Goal: Task Accomplishment & Management: Use online tool/utility

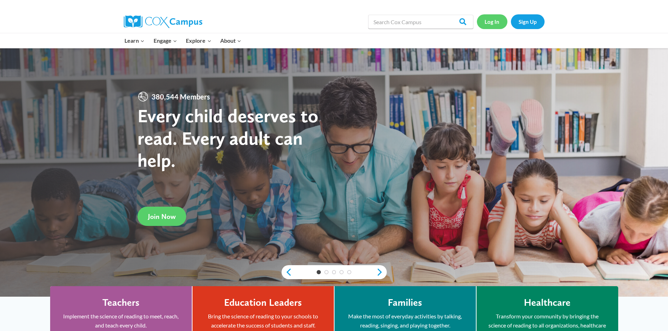
click at [497, 21] on link "Log In" at bounding box center [492, 21] width 31 height 14
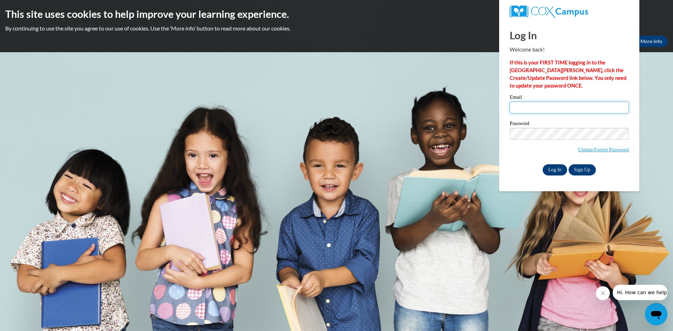
type input "[EMAIL_ADDRESS][DOMAIN_NAME]"
click at [547, 168] on input "Log In" at bounding box center [555, 170] width 25 height 11
click at [555, 170] on input "Log In" at bounding box center [555, 170] width 25 height 11
click at [556, 168] on input "Log In" at bounding box center [555, 170] width 25 height 11
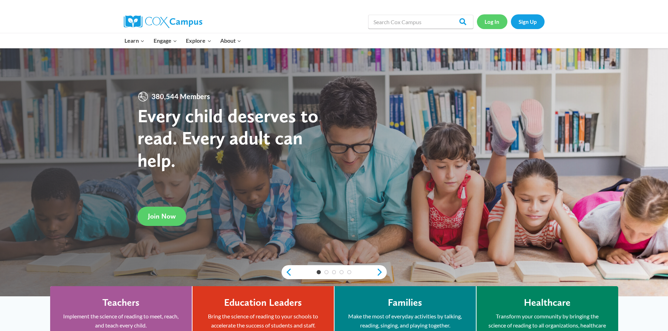
click at [495, 21] on link "Log In" at bounding box center [492, 21] width 31 height 14
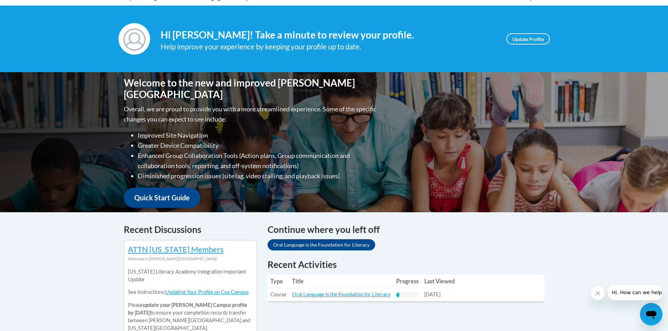
scroll to position [105, 0]
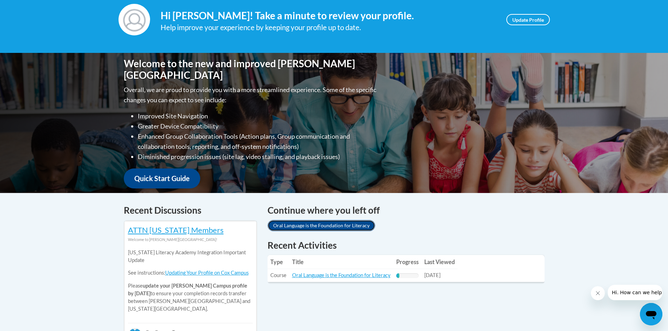
click at [345, 224] on link "Oral Language is the Foundation for Literacy" at bounding box center [322, 225] width 108 height 11
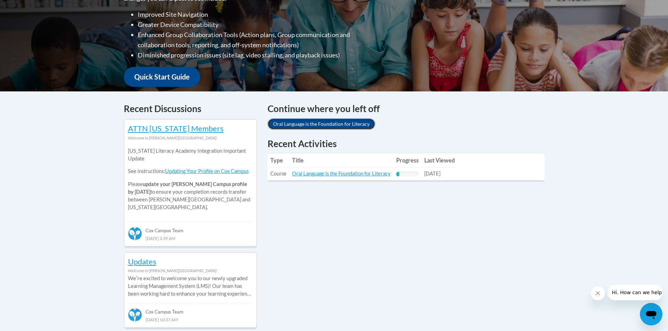
scroll to position [210, 0]
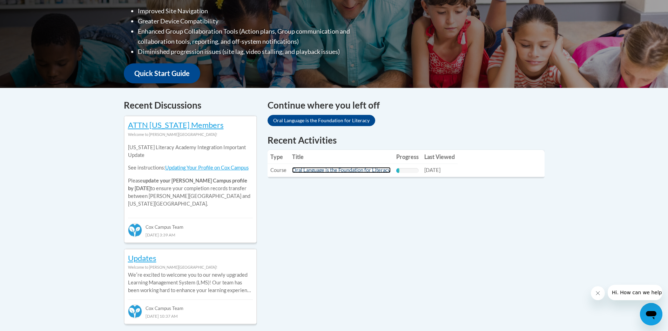
click at [361, 172] on link "Oral Language is the Foundation for Literacy" at bounding box center [341, 170] width 99 height 6
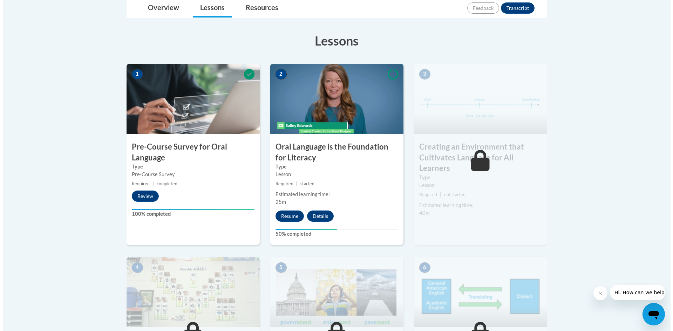
scroll to position [175, 0]
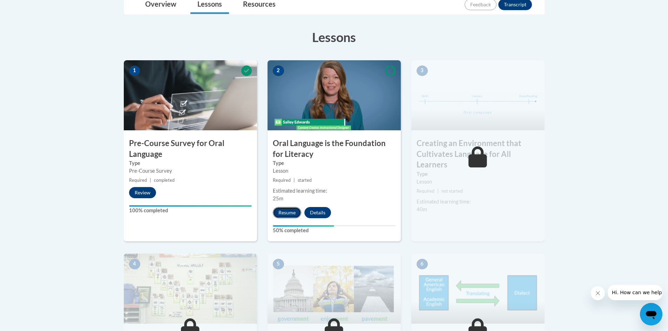
click at [294, 209] on button "Resume" at bounding box center [287, 212] width 28 height 11
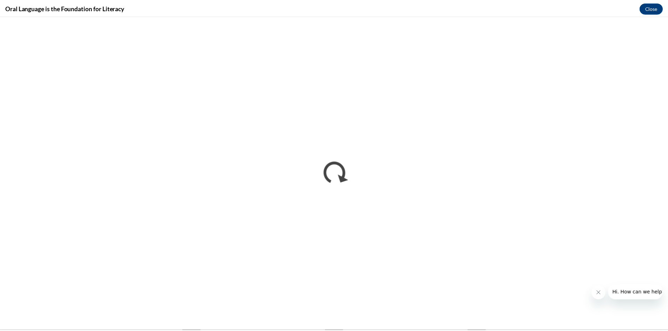
scroll to position [0, 0]
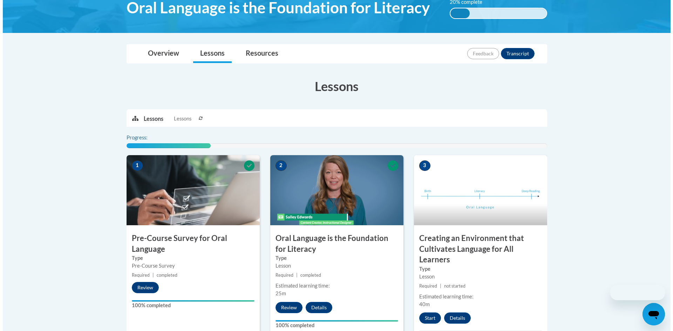
scroll to position [200, 0]
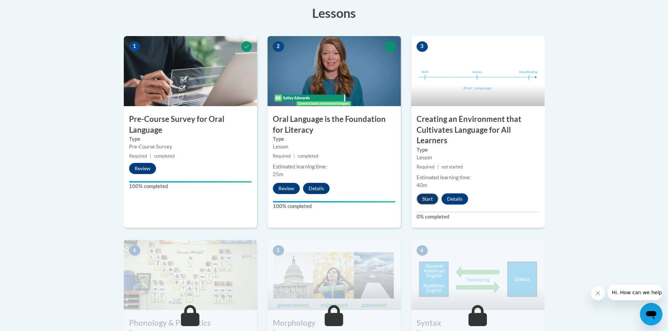
click at [429, 201] on button "Start" at bounding box center [428, 199] width 22 height 11
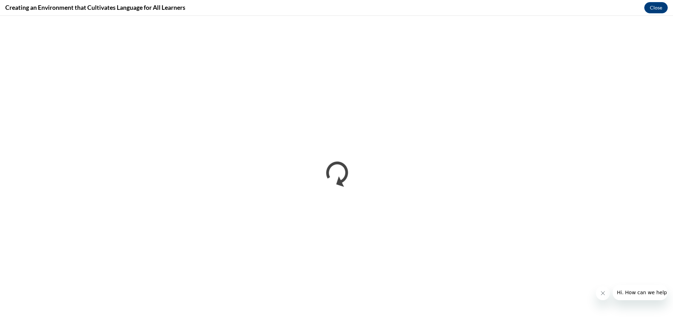
scroll to position [0, 0]
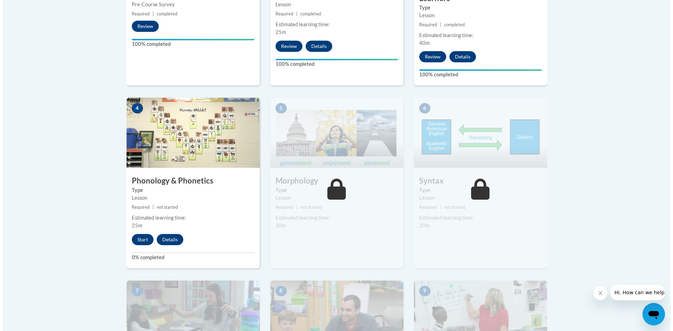
scroll to position [345, 0]
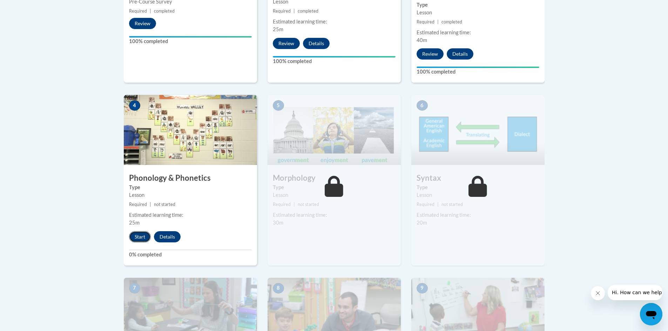
click at [139, 235] on button "Start" at bounding box center [140, 237] width 22 height 11
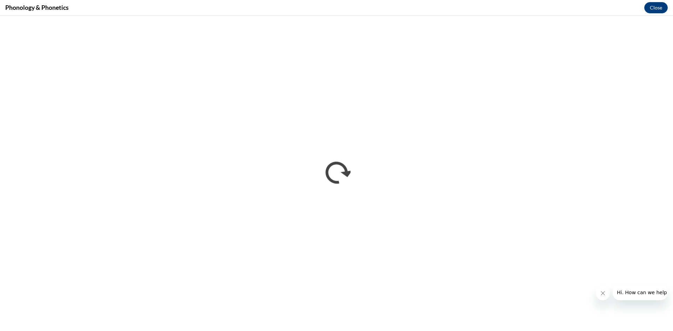
scroll to position [0, 0]
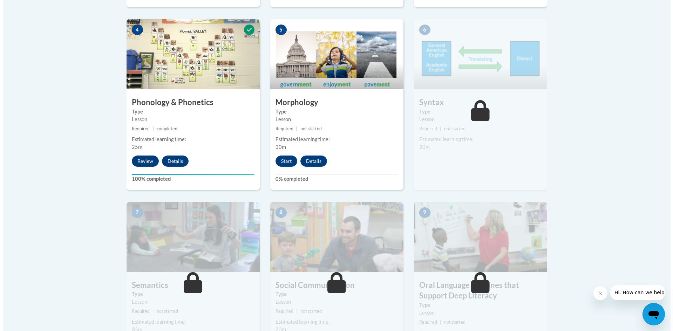
scroll to position [421, 0]
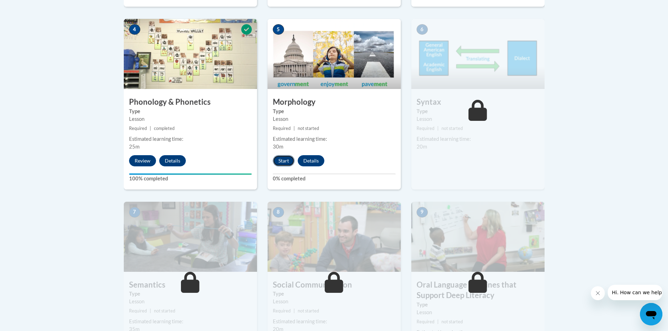
click at [283, 162] on button "Start" at bounding box center [284, 160] width 22 height 11
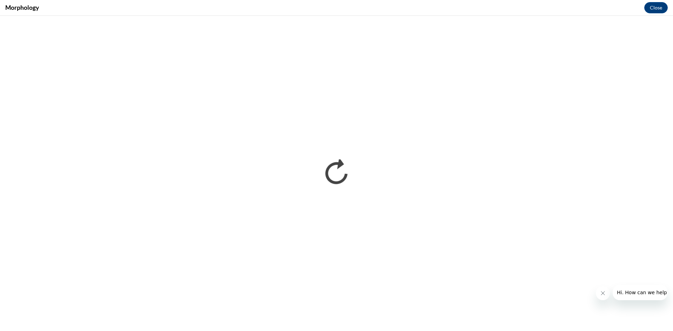
scroll to position [0, 0]
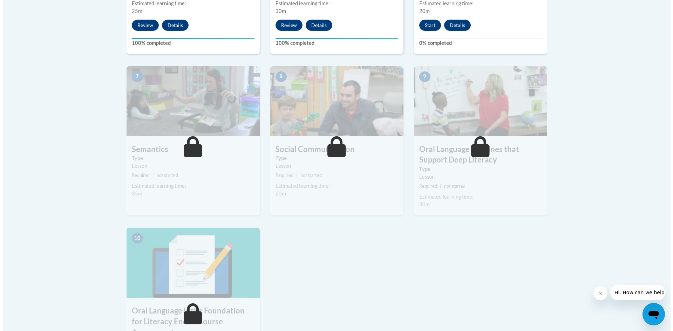
scroll to position [491, 0]
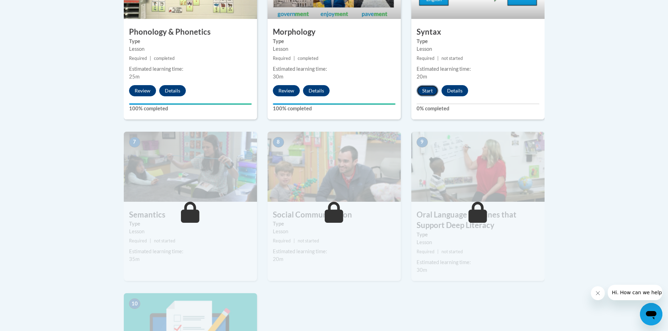
click at [428, 88] on button "Start" at bounding box center [428, 90] width 22 height 11
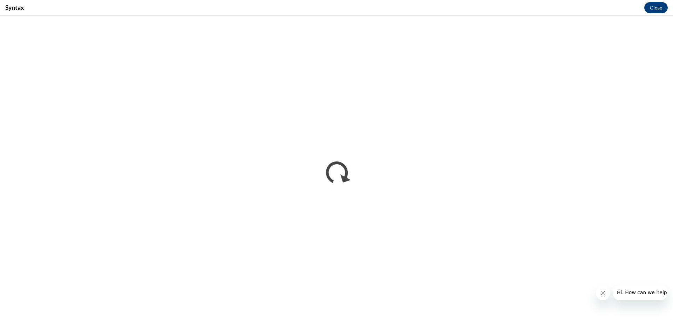
scroll to position [0, 0]
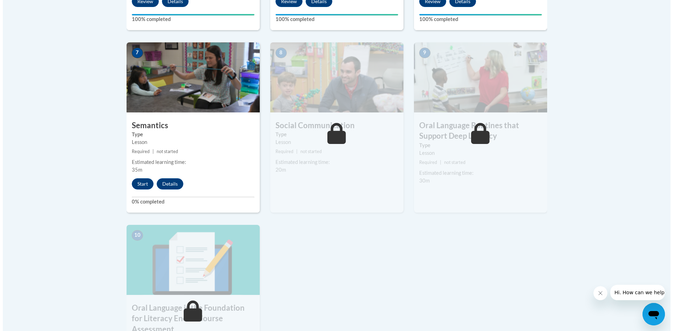
scroll to position [585, 0]
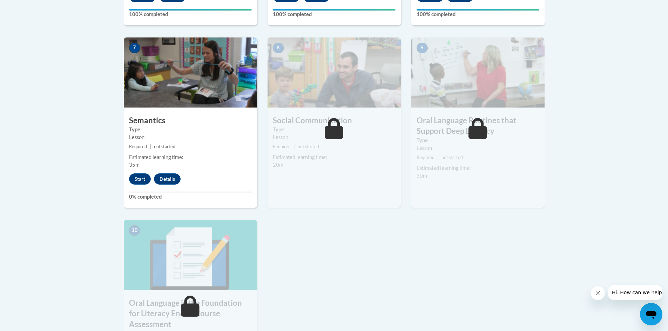
click at [133, 171] on div "7 Semantics Type Lesson Required | not started Estimated learning time: 35m Sta…" at bounding box center [190, 123] width 133 height 170
click at [143, 176] on button "Start" at bounding box center [140, 179] width 22 height 11
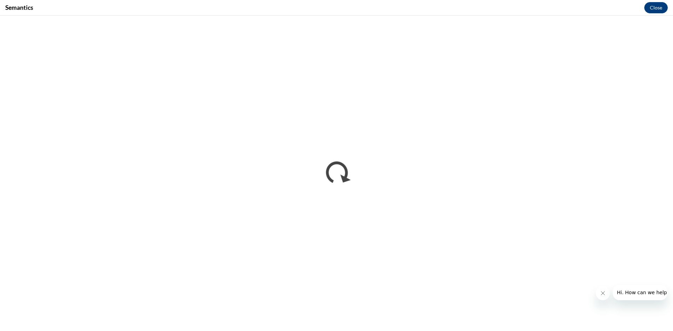
scroll to position [0, 0]
